Goal: Information Seeking & Learning: Learn about a topic

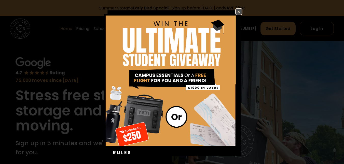
click at [236, 11] on img at bounding box center [239, 12] width 6 height 6
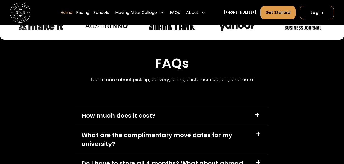
scroll to position [1406, 0]
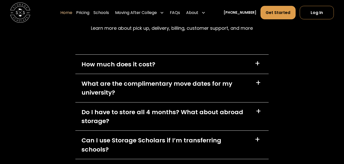
click at [143, 88] on div "What are the complimentary move dates for my university?" at bounding box center [165, 88] width 168 height 18
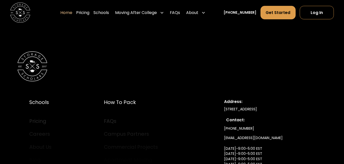
scroll to position [1660, 0]
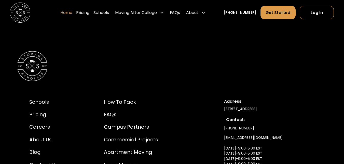
drag, startPoint x: 149, startPoint y: 125, endPoint x: 106, endPoint y: 76, distance: 65.2
click at [106, 76] on div "Schools Pricing Careers About Us Blog Contact Us Testimonials How to Pack FAQs …" at bounding box center [171, 144] width 309 height 227
click at [109, 111] on div "FAQs" at bounding box center [131, 115] width 54 height 8
